Goal: Task Accomplishment & Management: Use online tool/utility

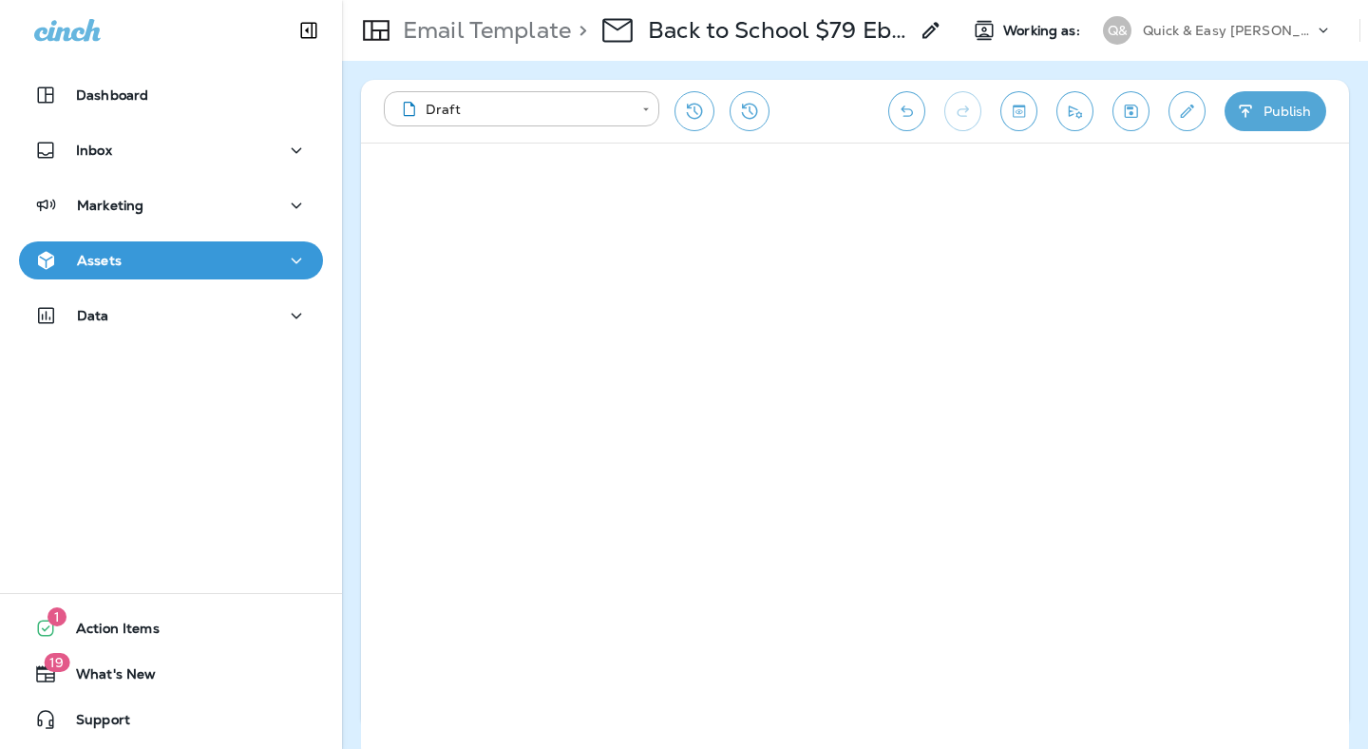
click at [1217, 34] on p "Quick & Easy [PERSON_NAME]" at bounding box center [1228, 30] width 171 height 15
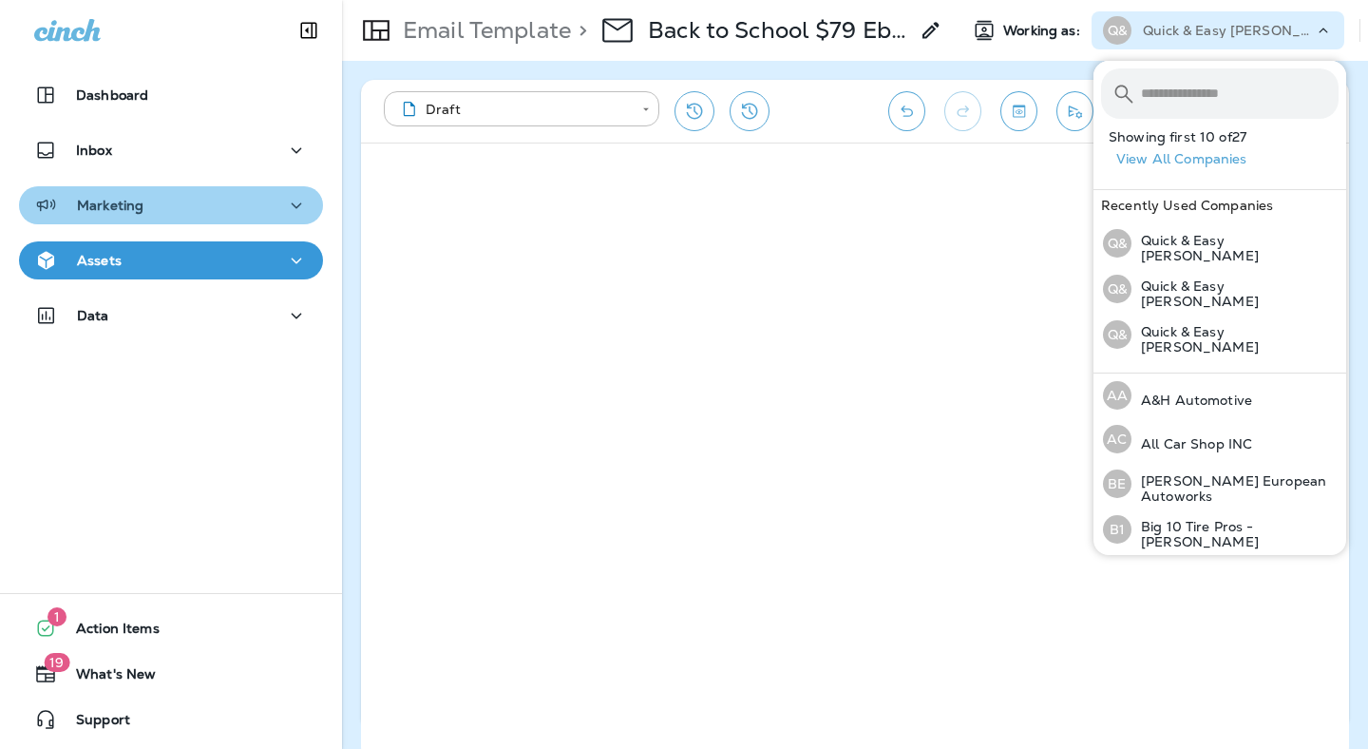
click at [118, 208] on p "Marketing" at bounding box center [110, 205] width 66 height 15
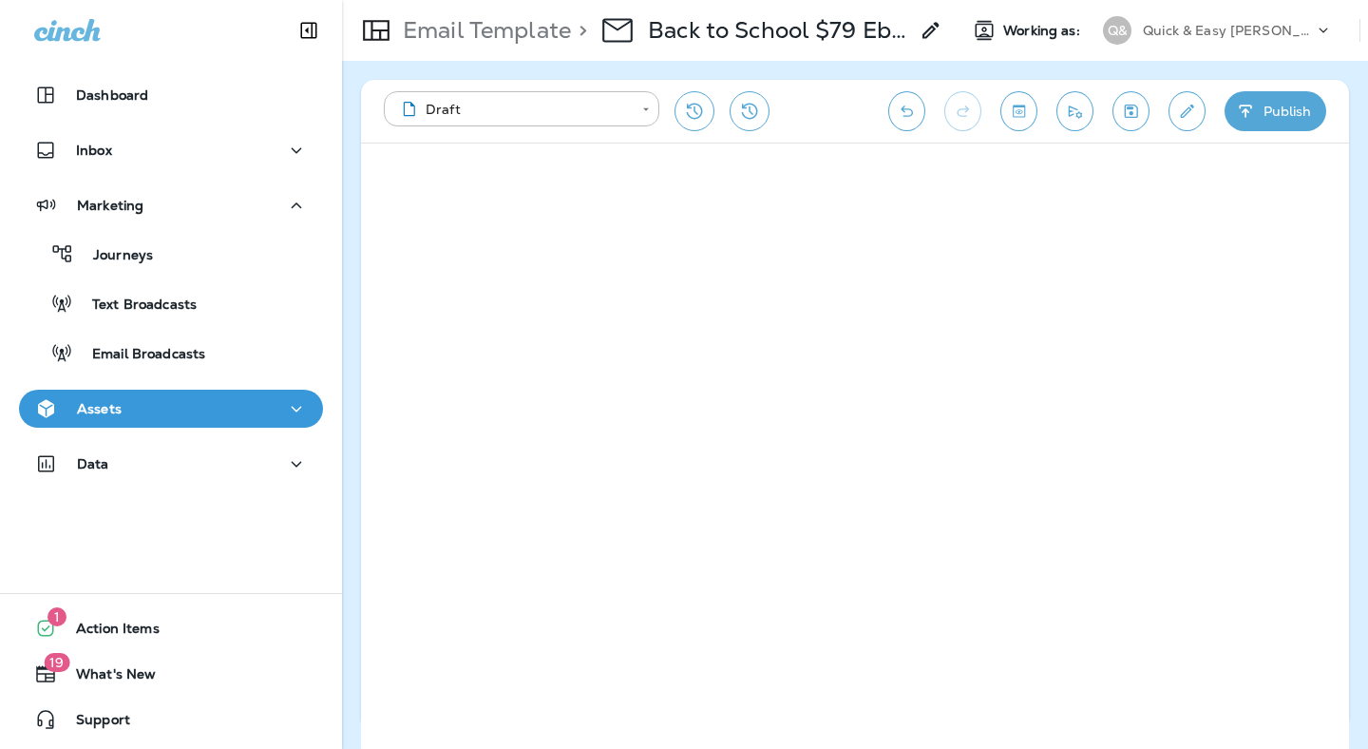
click at [1278, 37] on p "Quick & Easy [PERSON_NAME]" at bounding box center [1228, 30] width 171 height 15
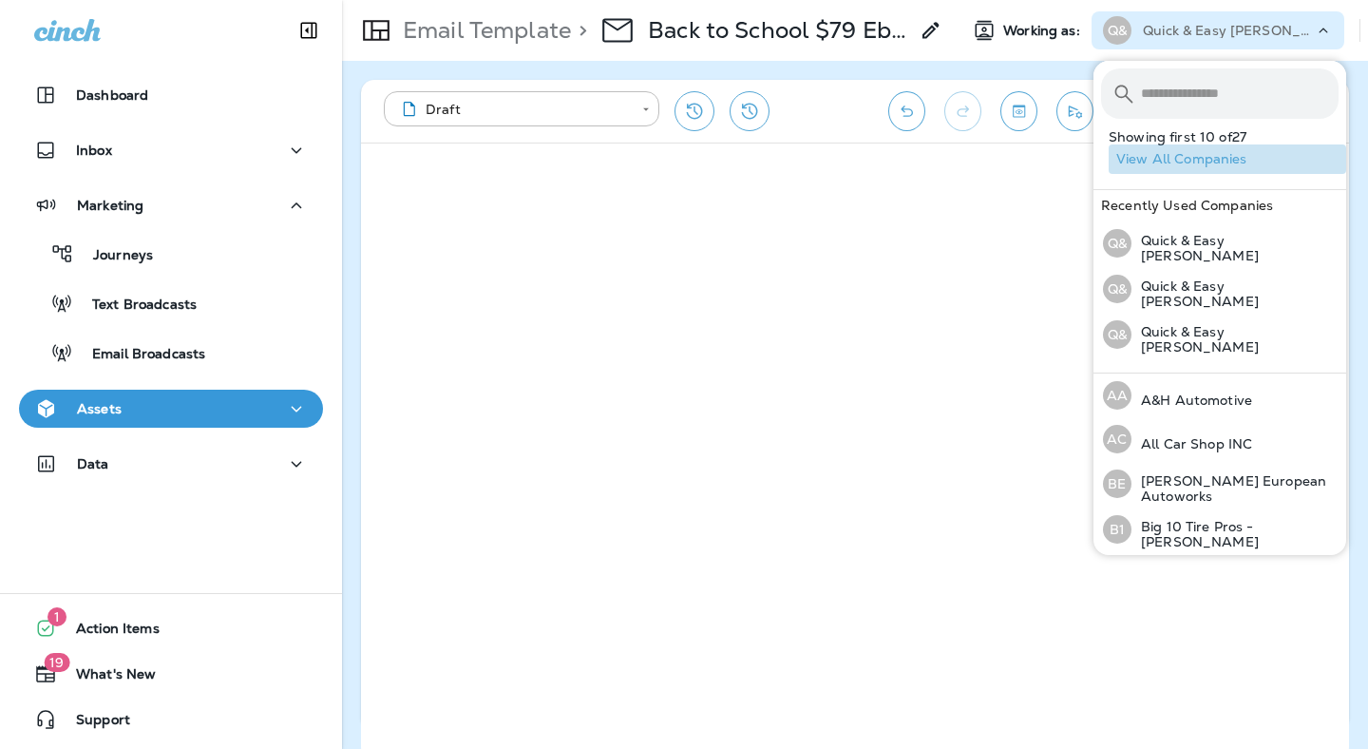
click at [1233, 161] on button "View All Companies" at bounding box center [1227, 158] width 237 height 29
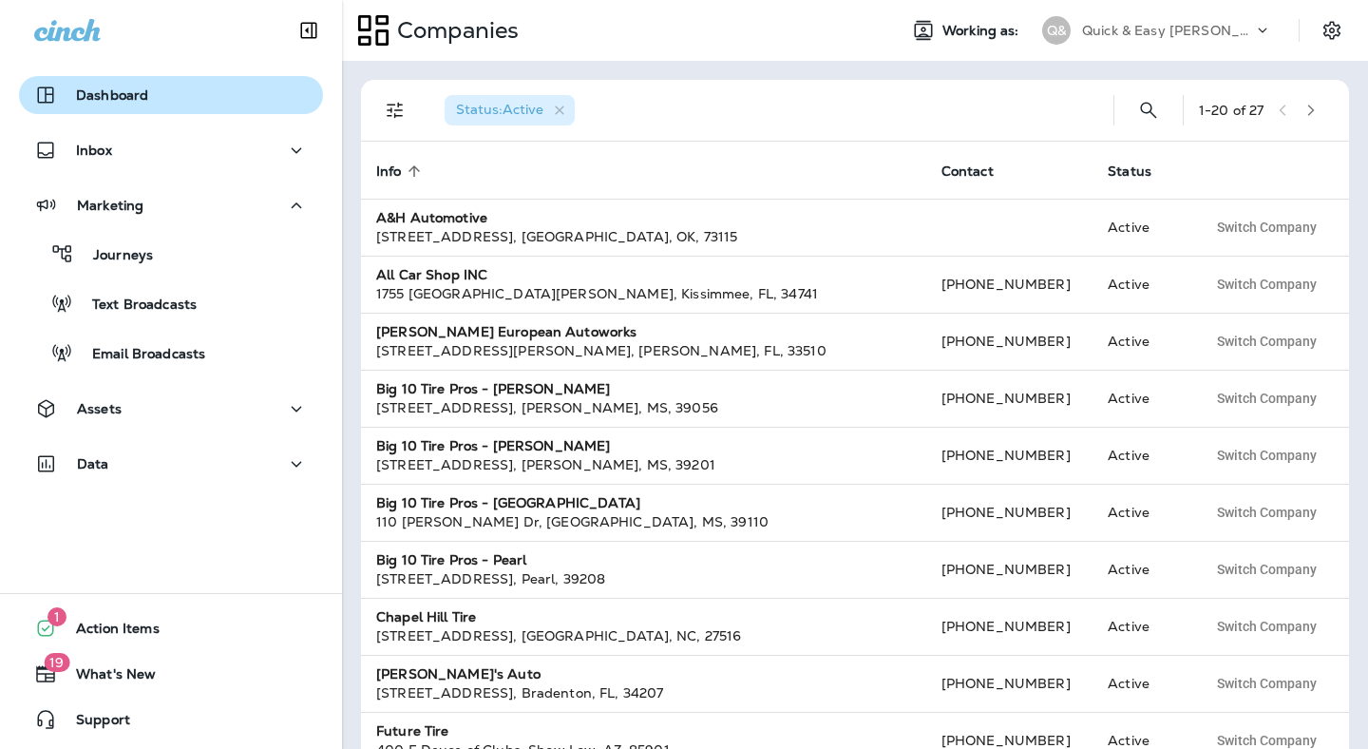
click at [155, 94] on div "Dashboard" at bounding box center [171, 95] width 274 height 23
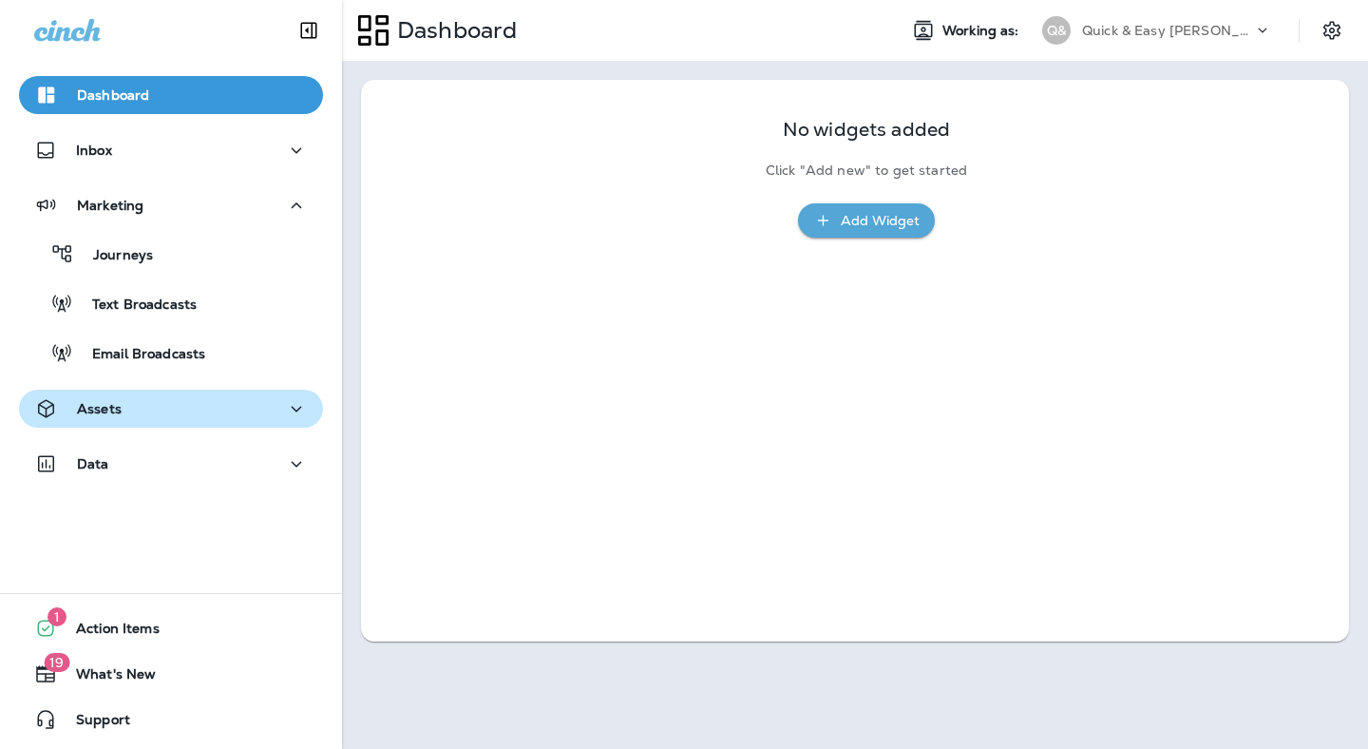
click at [129, 417] on div "Assets" at bounding box center [171, 409] width 274 height 24
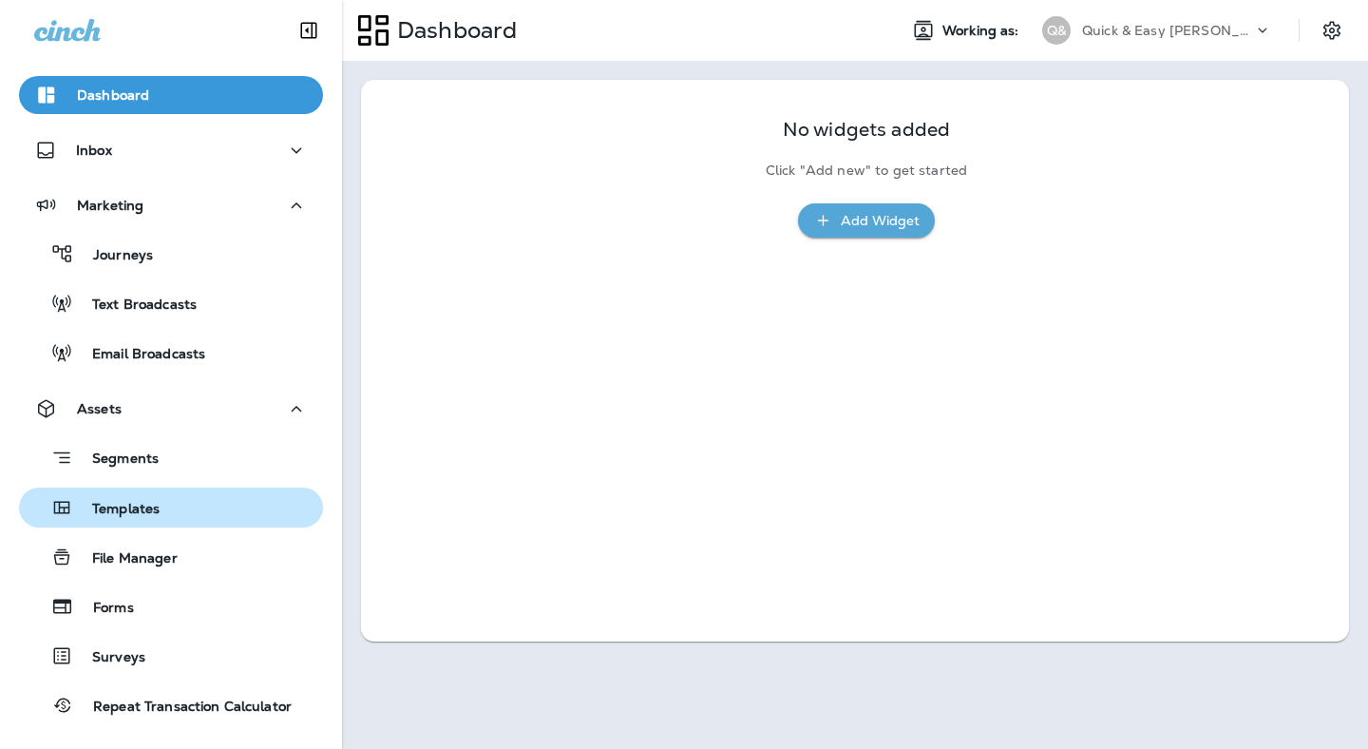
click at [141, 511] on p "Templates" at bounding box center [116, 510] width 86 height 18
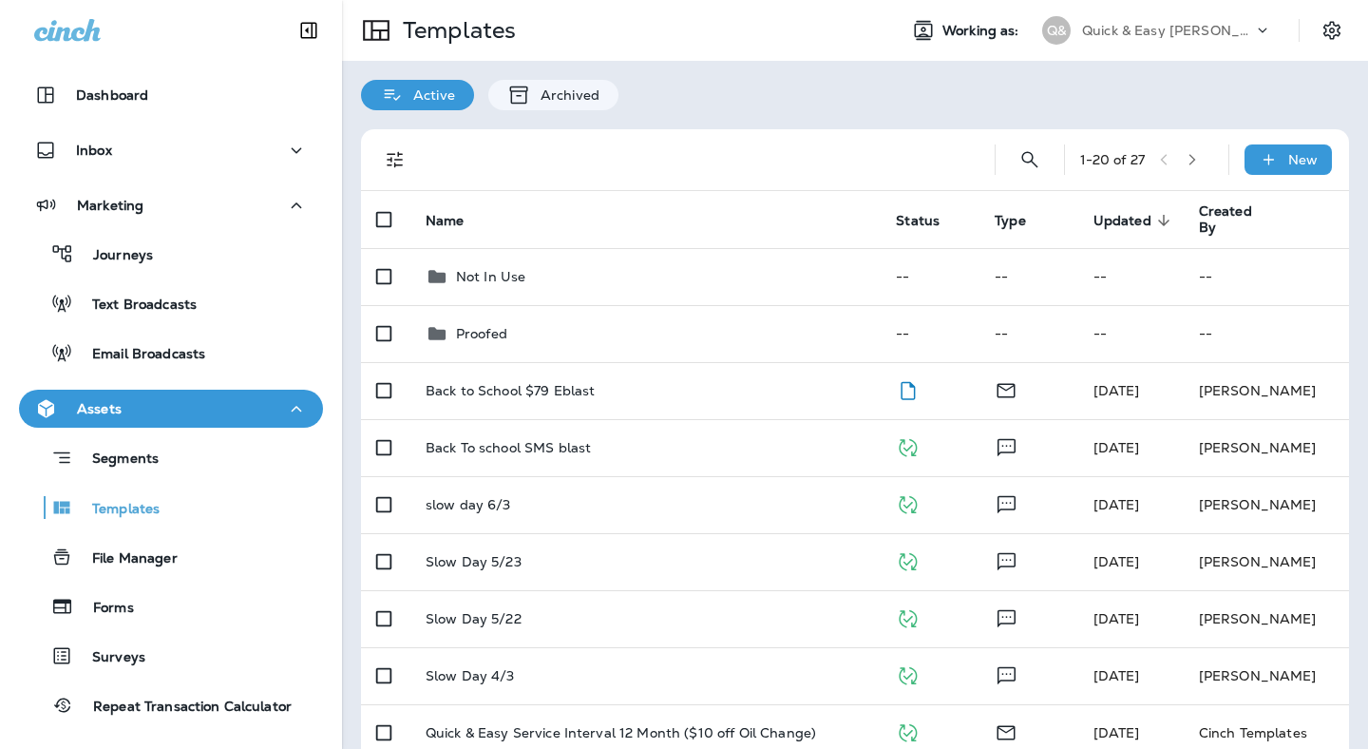
click at [1262, 28] on icon at bounding box center [1262, 30] width 19 height 19
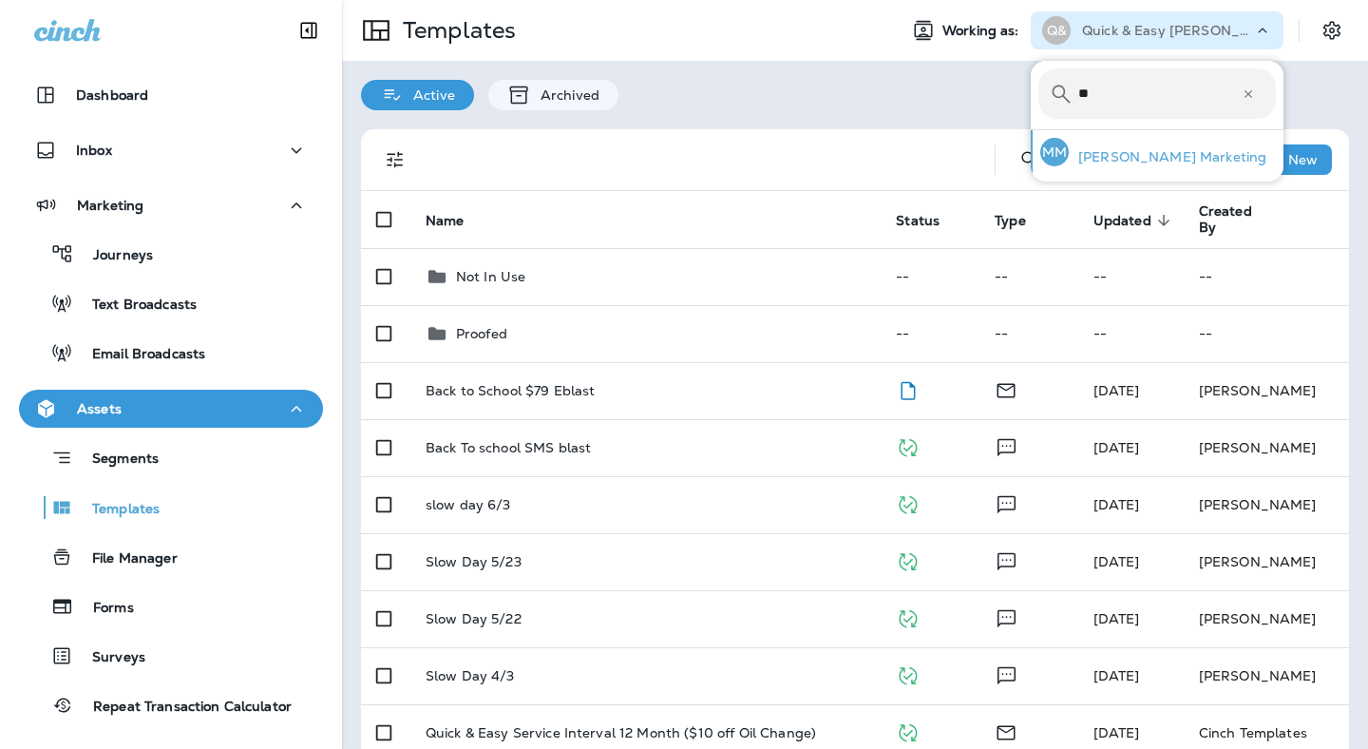
type input "**"
click at [1160, 159] on p "[PERSON_NAME] Marketing" at bounding box center [1168, 156] width 198 height 15
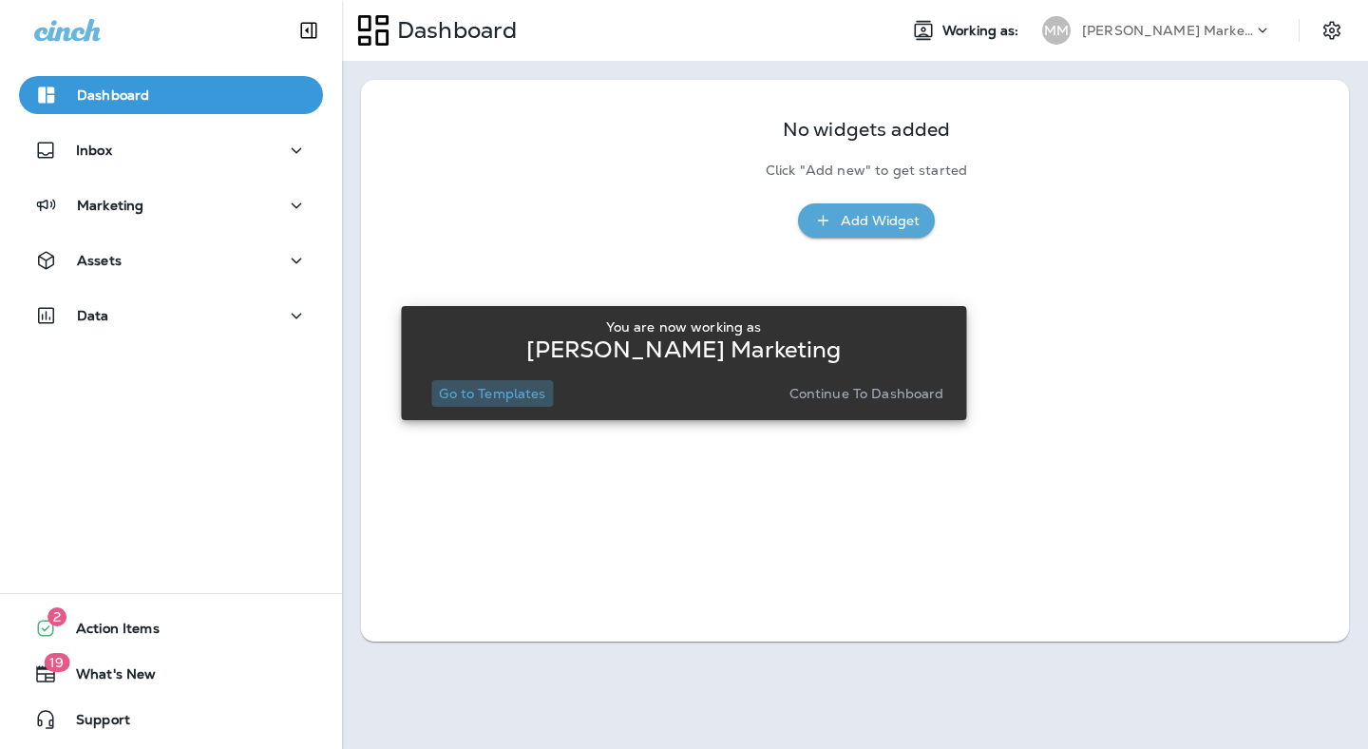
click at [524, 397] on p "Go to Templates" at bounding box center [492, 393] width 106 height 15
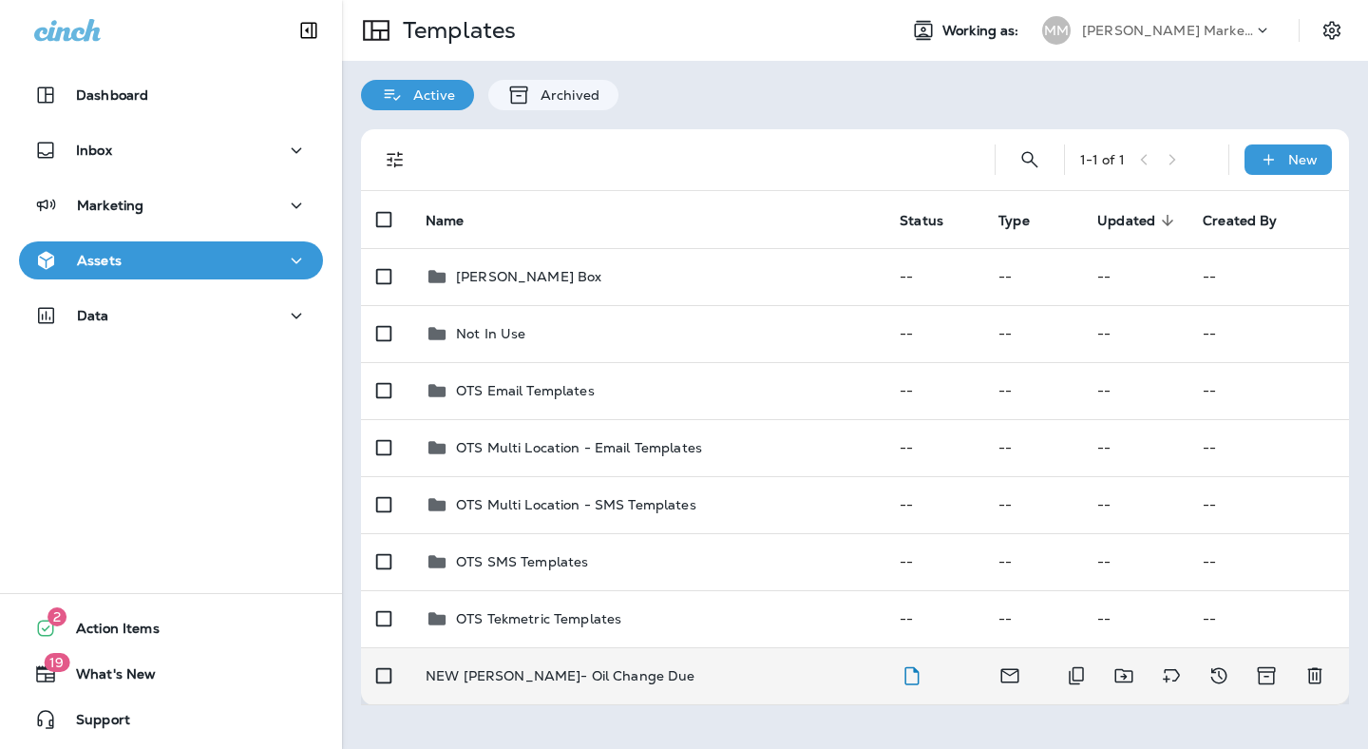
click at [579, 675] on p "NEW [PERSON_NAME]- Oil Change Due" at bounding box center [561, 675] width 270 height 15
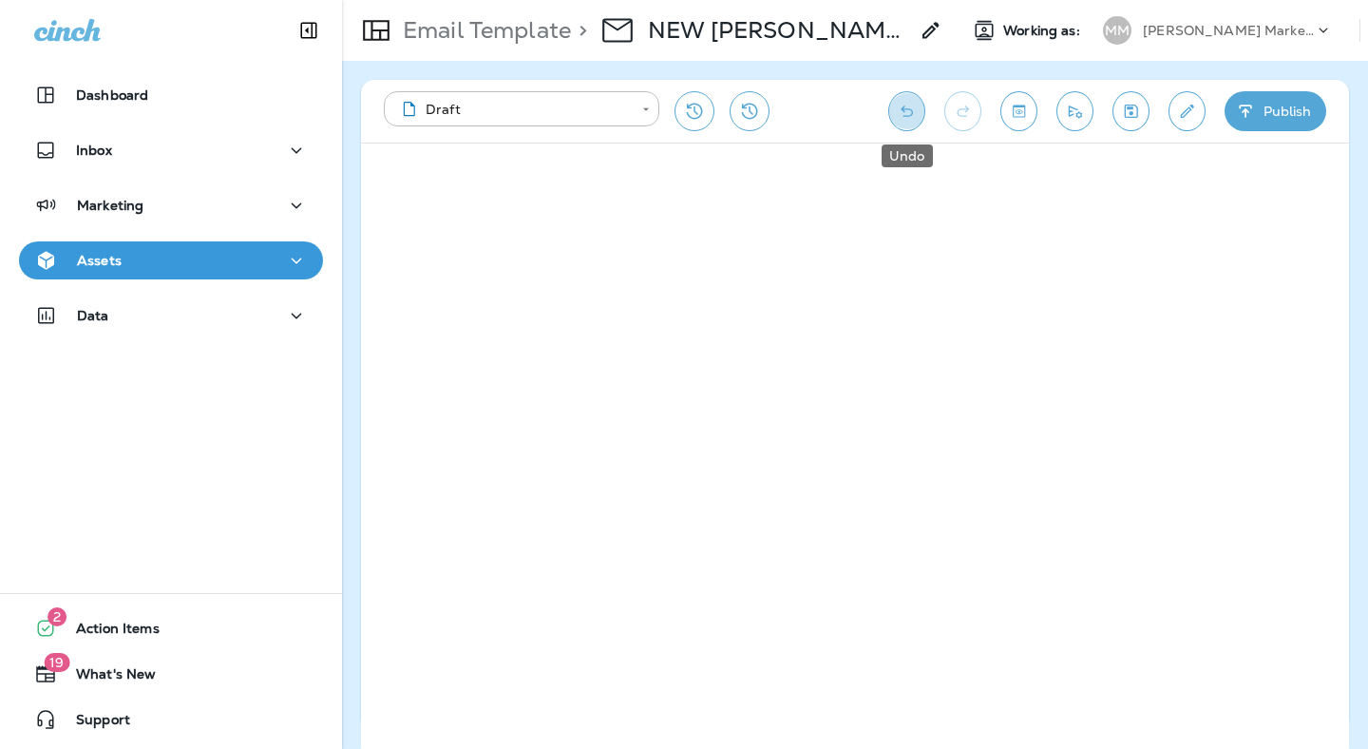
click at [910, 110] on icon "Undo" at bounding box center [907, 110] width 12 height 11
click at [917, 106] on button "Undo" at bounding box center [906, 111] width 37 height 40
click at [901, 112] on icon "Undo" at bounding box center [907, 111] width 20 height 19
click at [902, 113] on icon "Undo" at bounding box center [907, 111] width 20 height 19
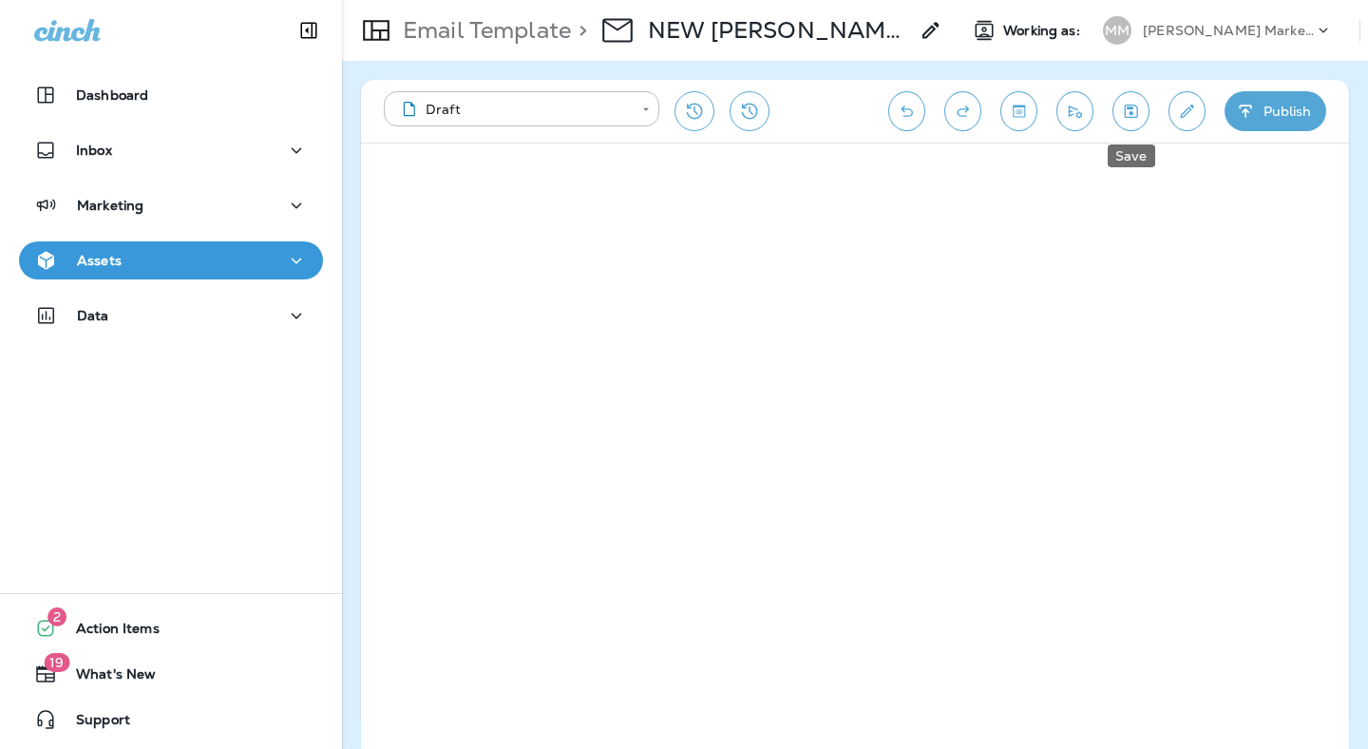
click at [1124, 109] on icon "Save" at bounding box center [1131, 111] width 20 height 19
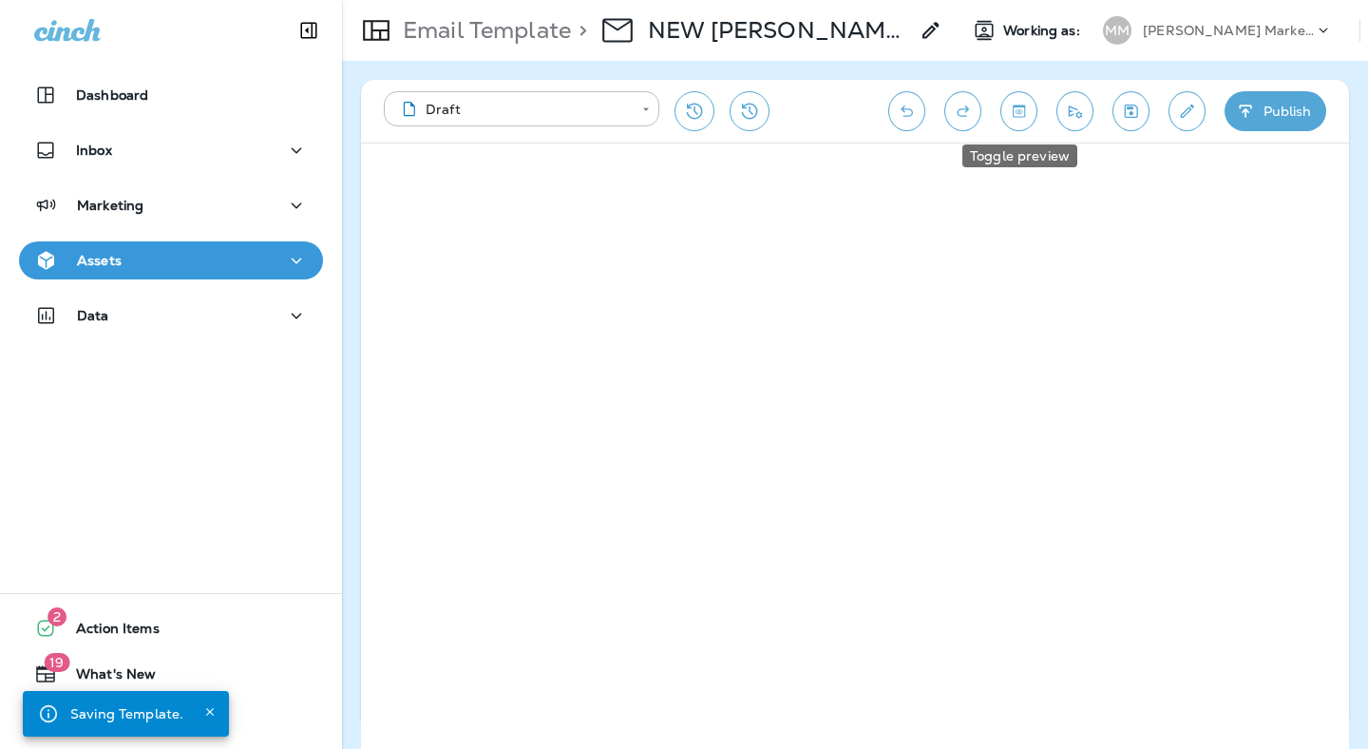
click at [1014, 108] on icon "Toggle preview" at bounding box center [1019, 111] width 20 height 19
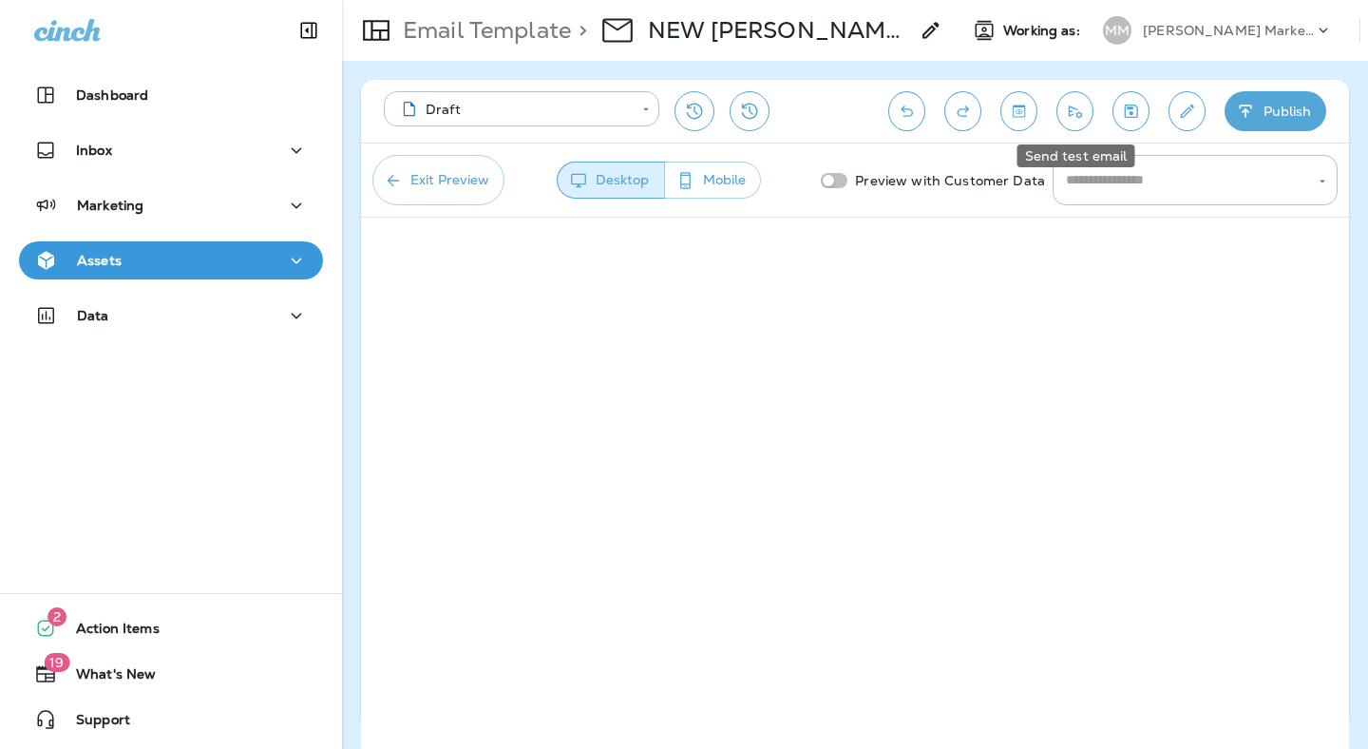
click at [1070, 111] on icon "Send test email" at bounding box center [1075, 111] width 13 height 12
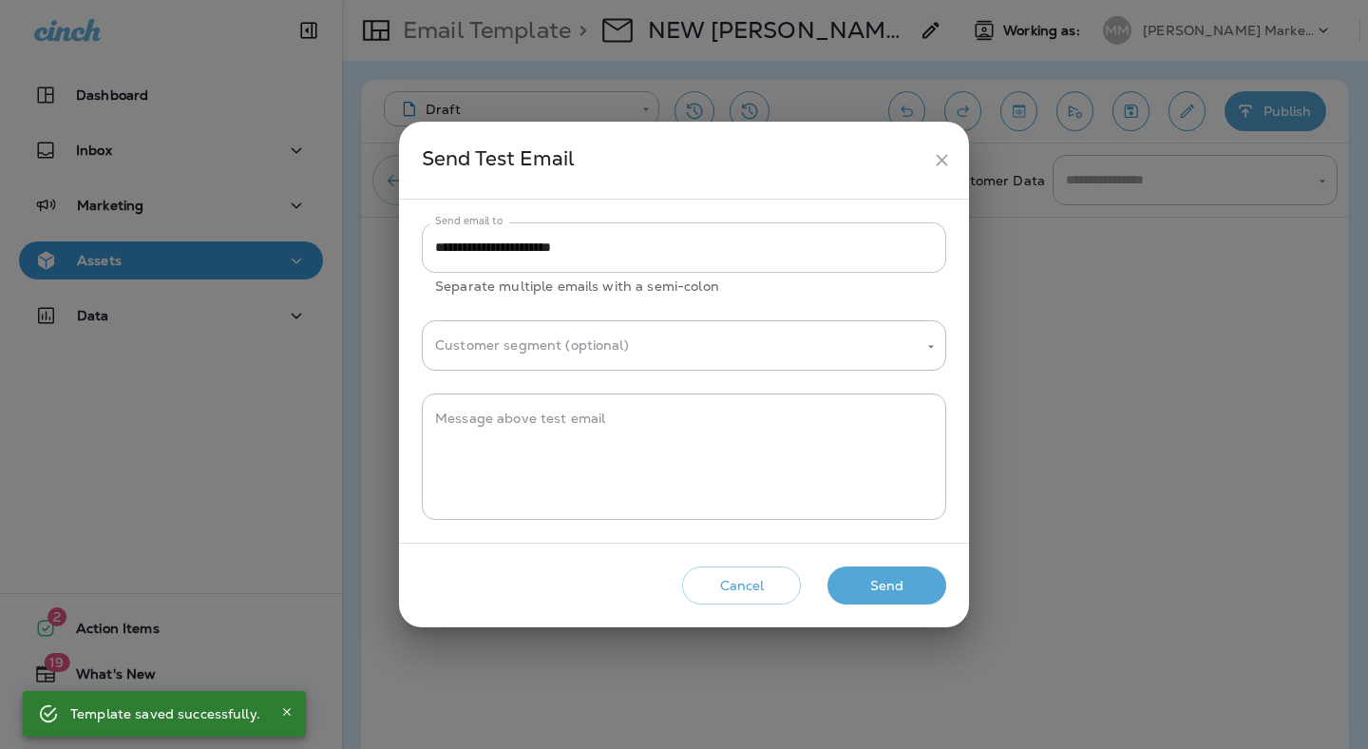
click at [684, 244] on input "**********" at bounding box center [684, 247] width 524 height 50
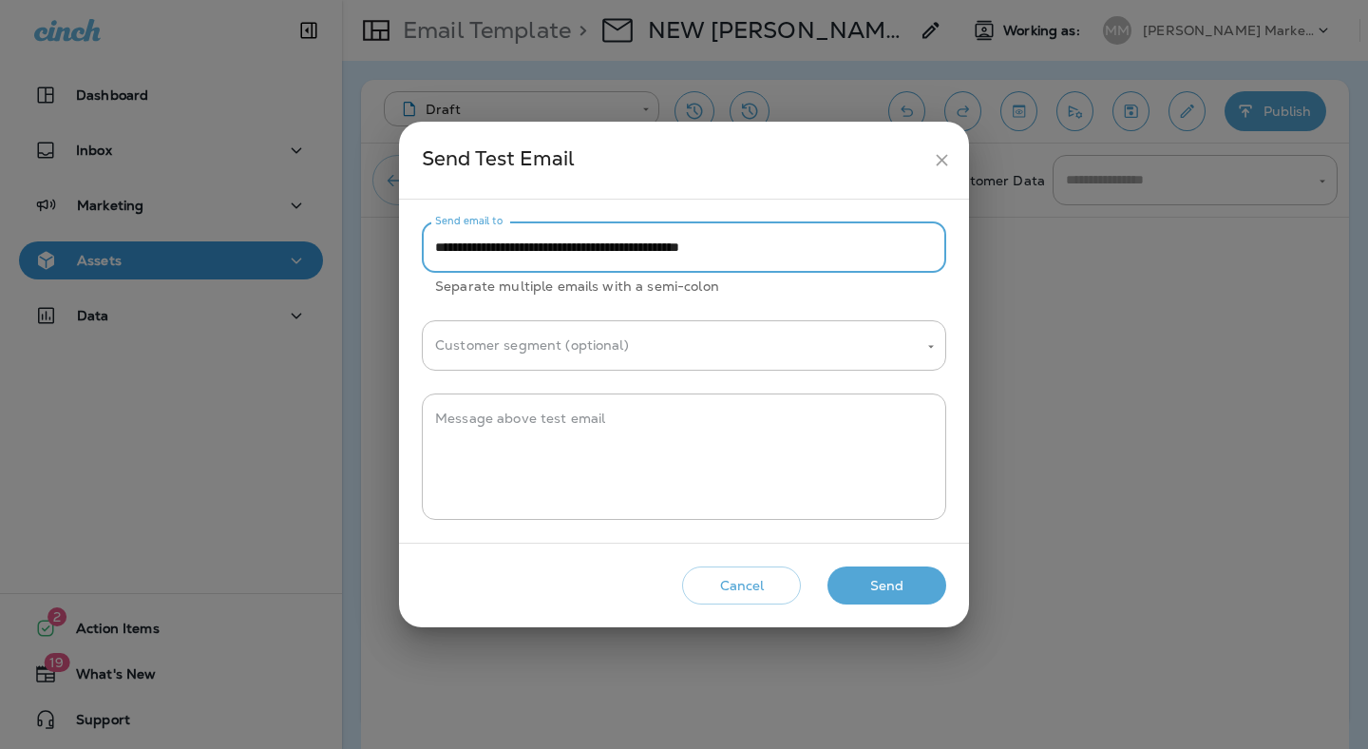
type input "**********"
click at [901, 584] on button "Send" at bounding box center [886, 585] width 119 height 39
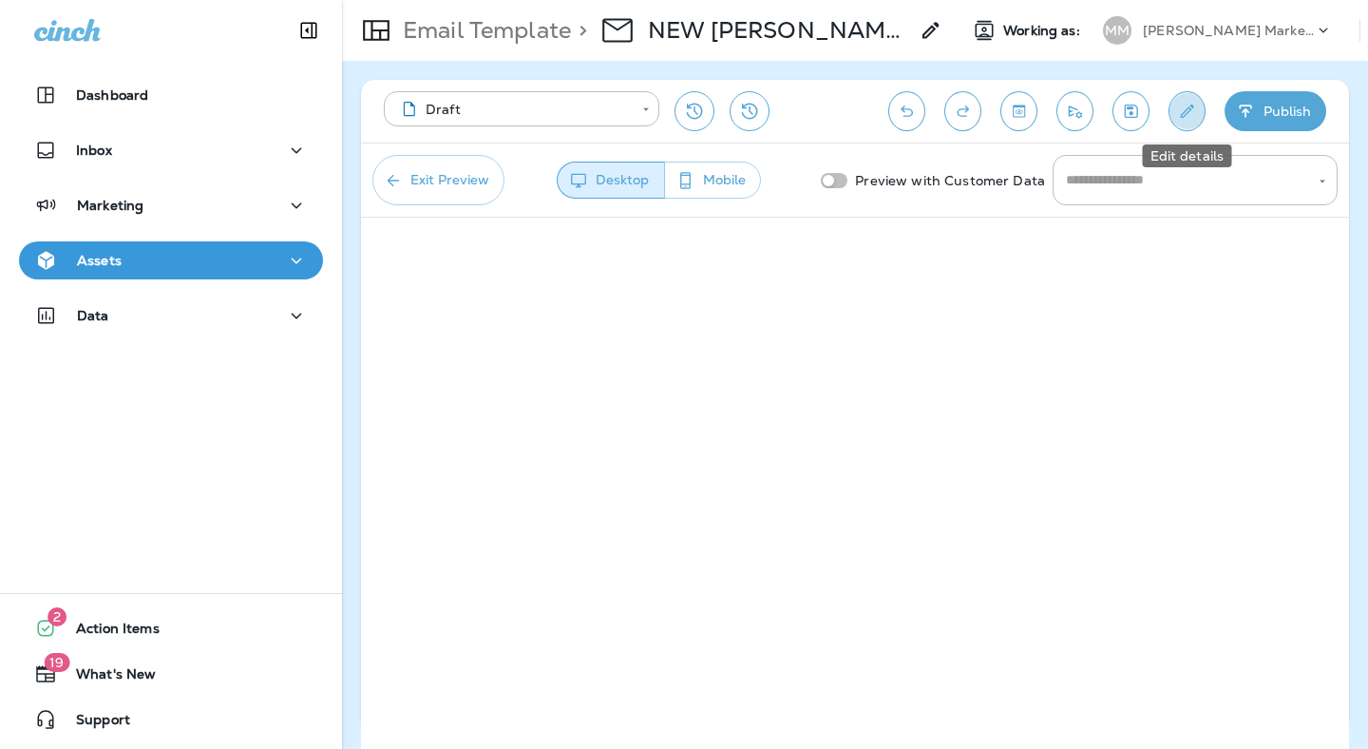
click at [1186, 107] on icon "Edit details" at bounding box center [1187, 111] width 20 height 19
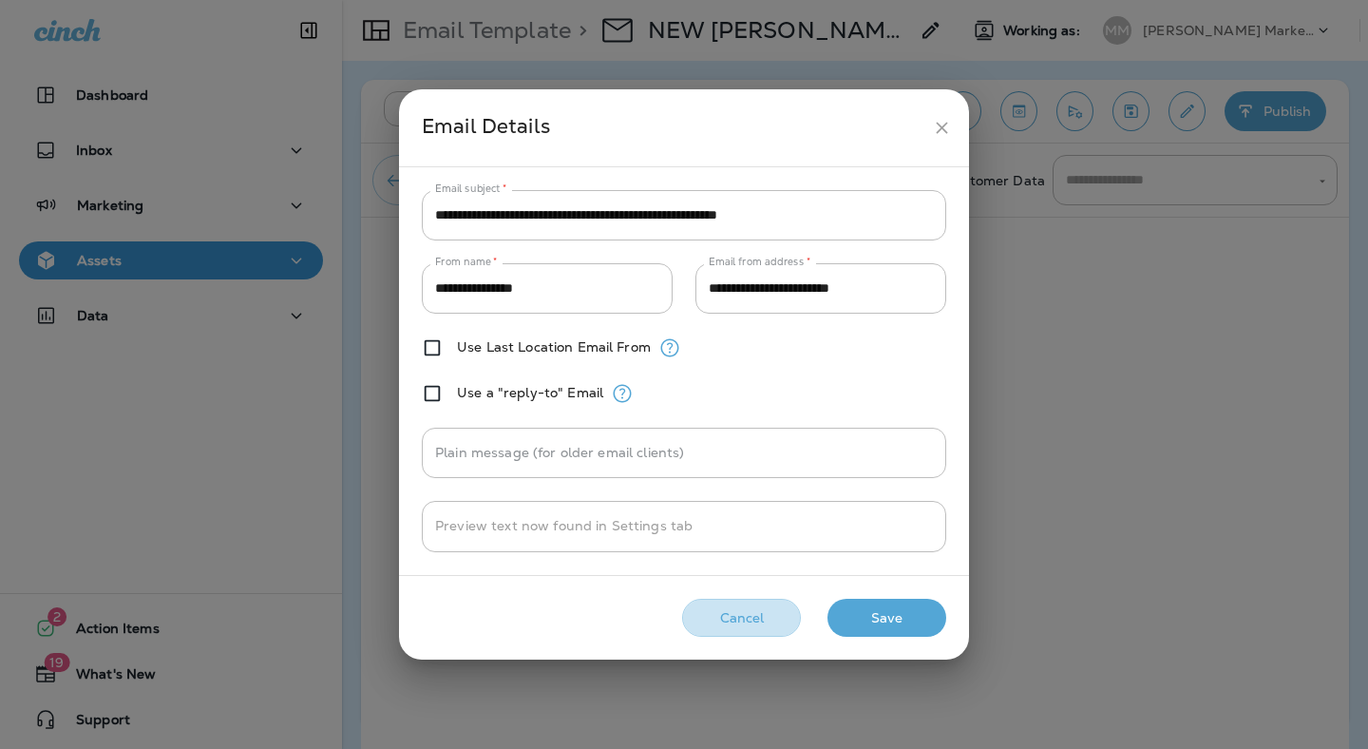
click at [753, 610] on button "Cancel" at bounding box center [741, 617] width 119 height 39
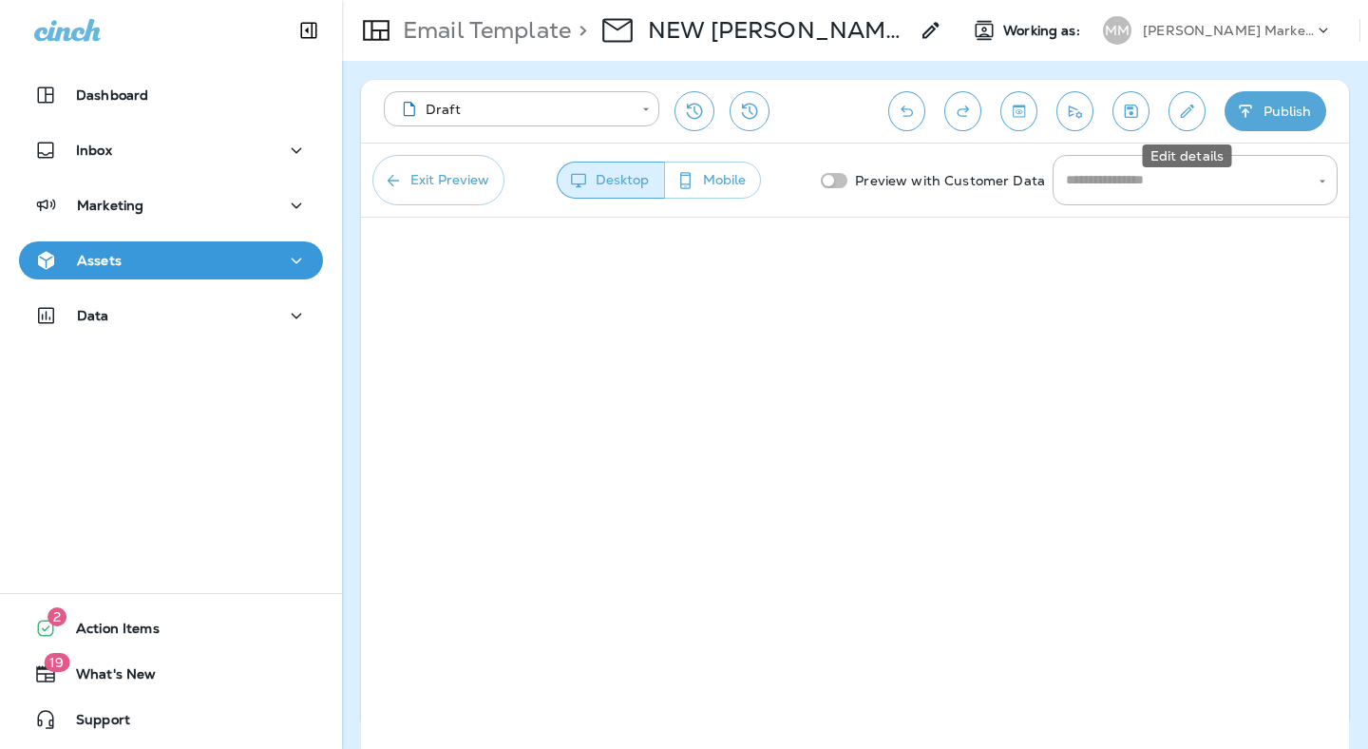
click at [1186, 113] on icon "Edit details" at bounding box center [1187, 110] width 13 height 13
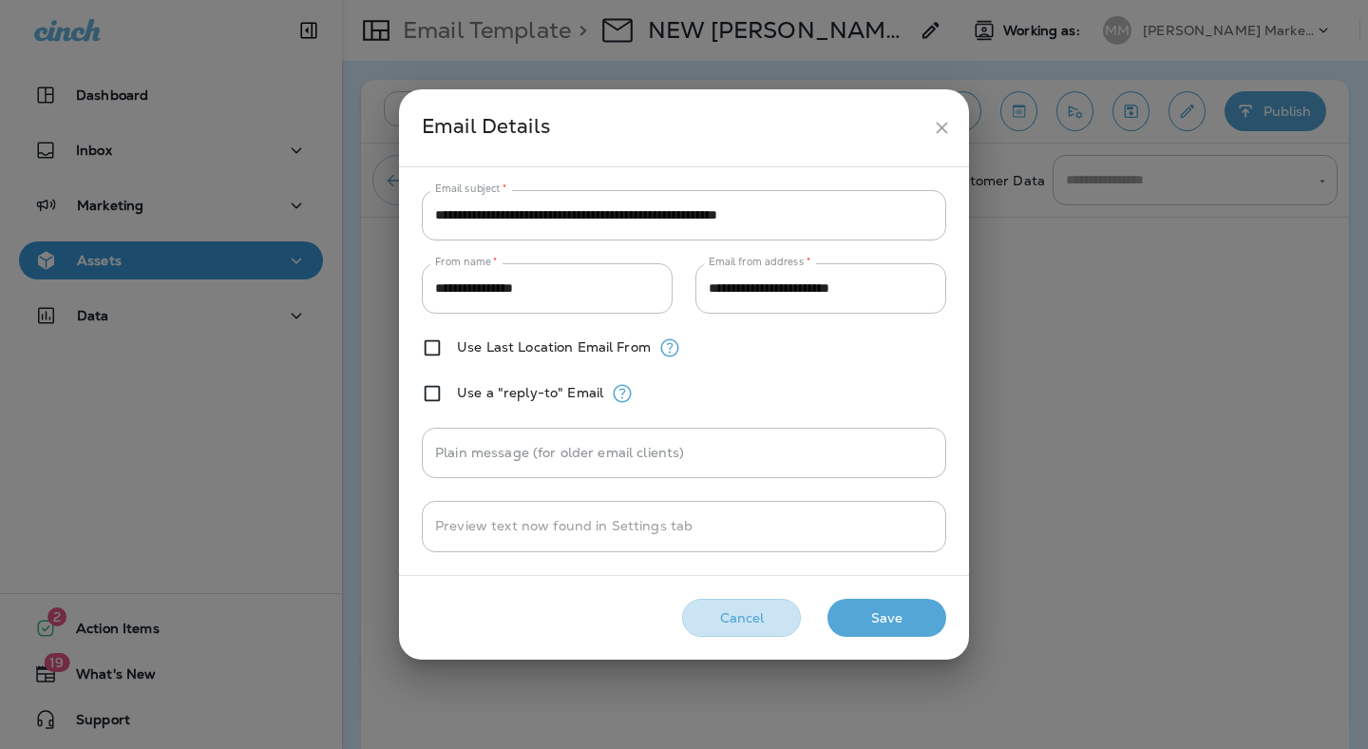
click at [752, 604] on button "Cancel" at bounding box center [741, 617] width 119 height 39
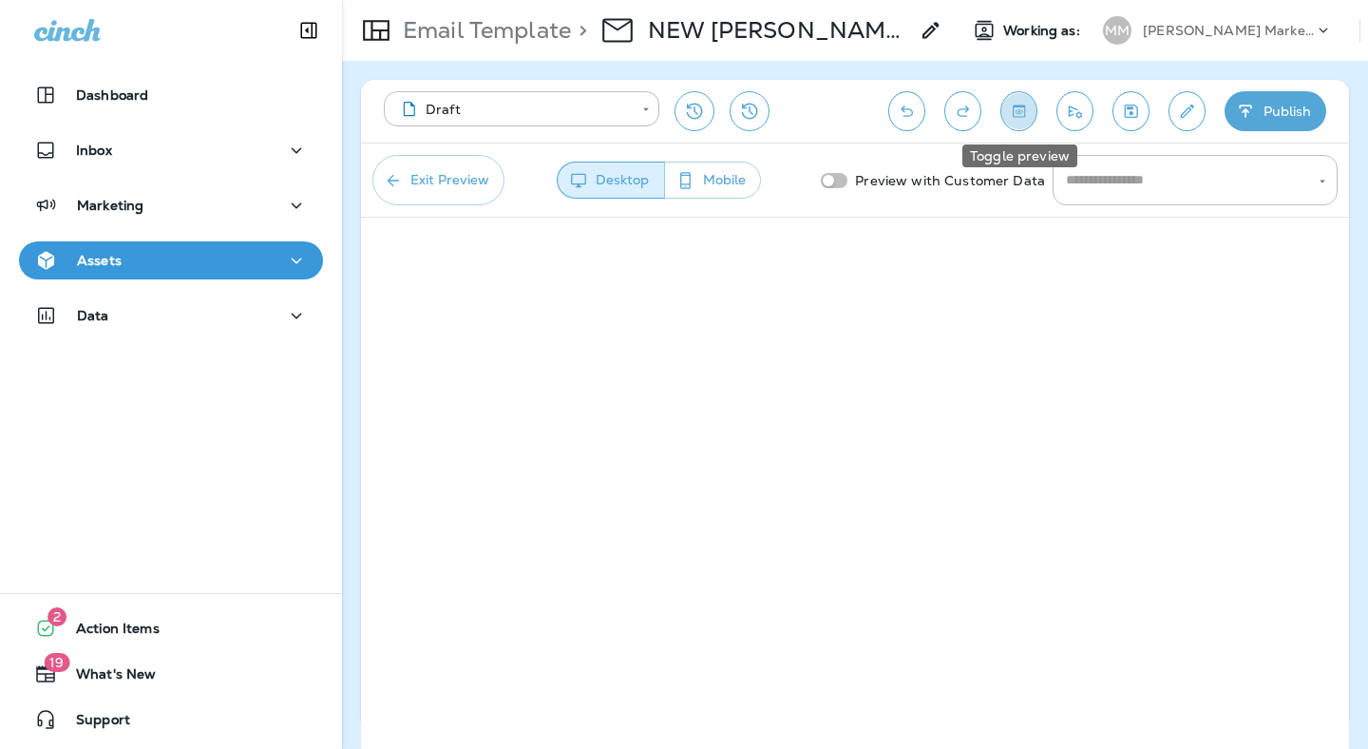
click at [1017, 112] on icon "Toggle preview" at bounding box center [1019, 111] width 20 height 19
